Goal: Information Seeking & Learning: Check status

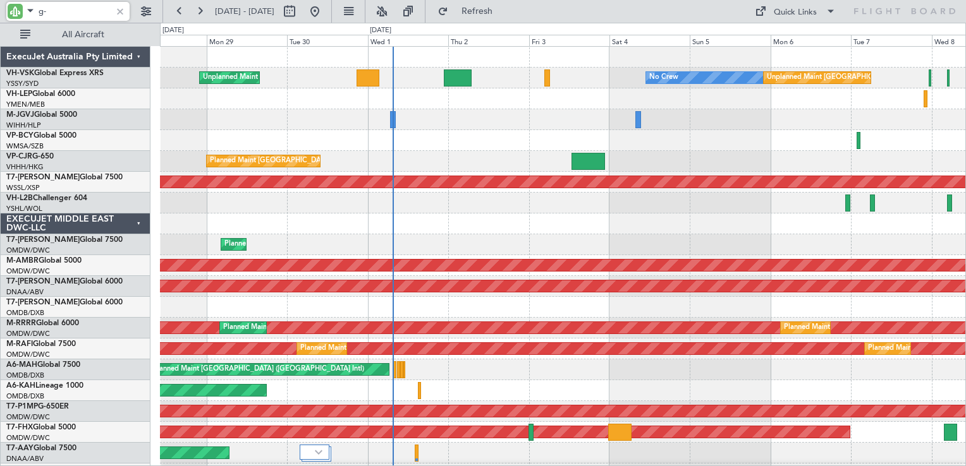
type input "g-e"
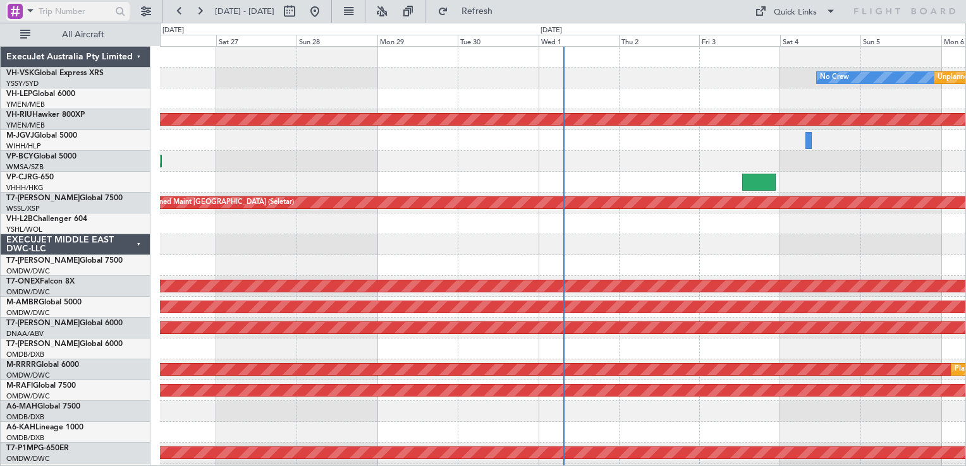
click at [15, 10] on div at bounding box center [15, 11] width 15 height 15
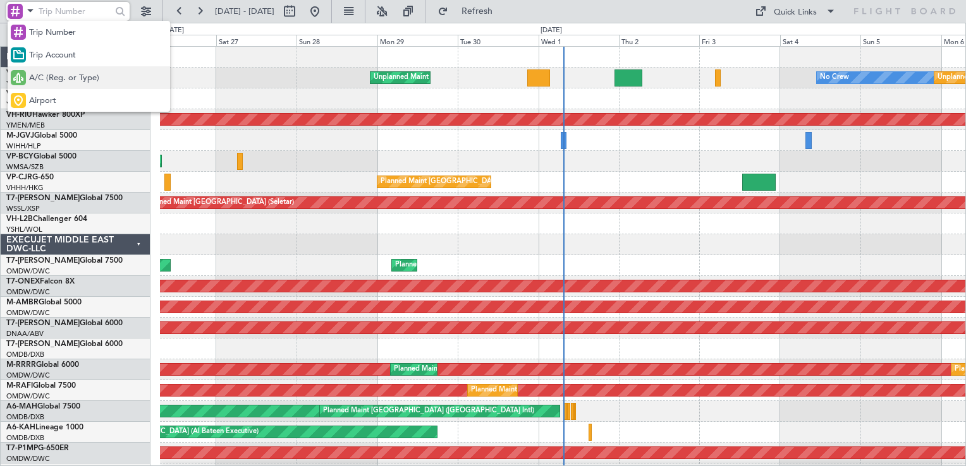
click at [56, 73] on span "A/C (Reg. or Type)" at bounding box center [64, 78] width 70 height 13
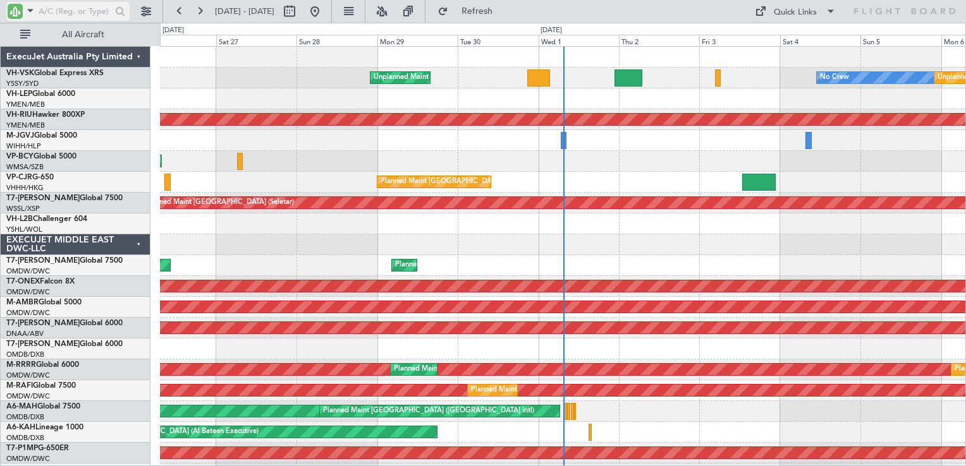
click at [76, 13] on input "text" at bounding box center [75, 11] width 73 height 19
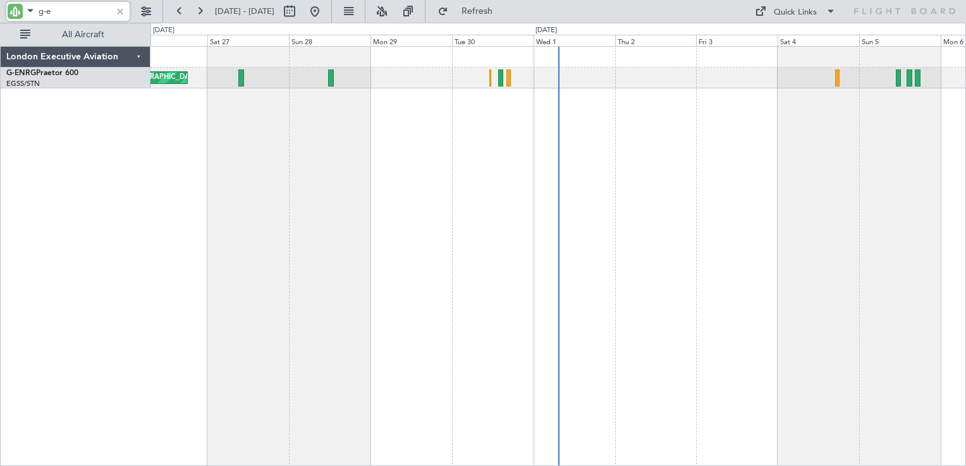
type input "g-e"
click at [61, 72] on link "G-ENRG Praetor 600" at bounding box center [42, 74] width 72 height 8
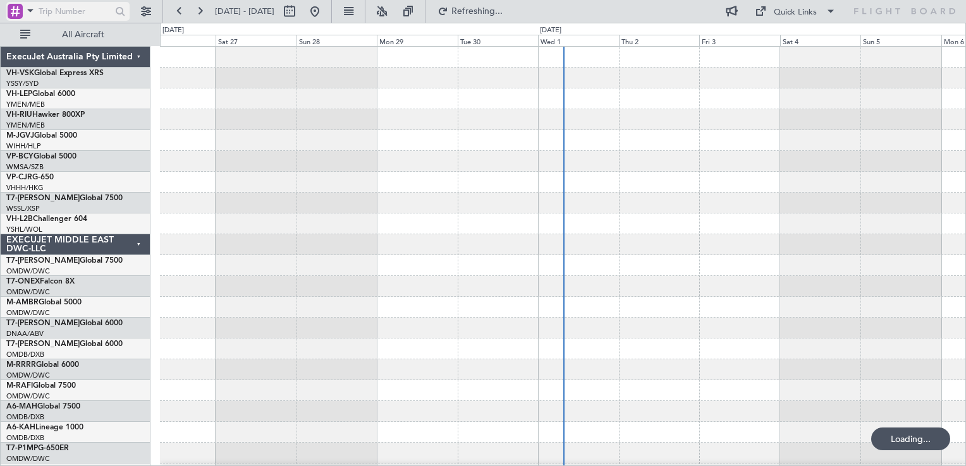
click at [16, 13] on div at bounding box center [15, 11] width 15 height 15
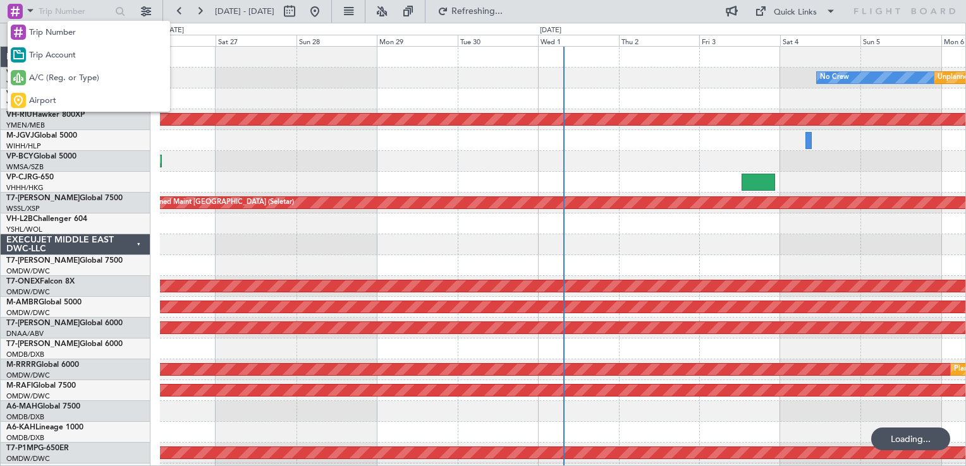
drag, startPoint x: 56, startPoint y: 77, endPoint x: 56, endPoint y: 62, distance: 15.2
click at [54, 76] on span "A/C (Reg. or Type)" at bounding box center [64, 78] width 70 height 13
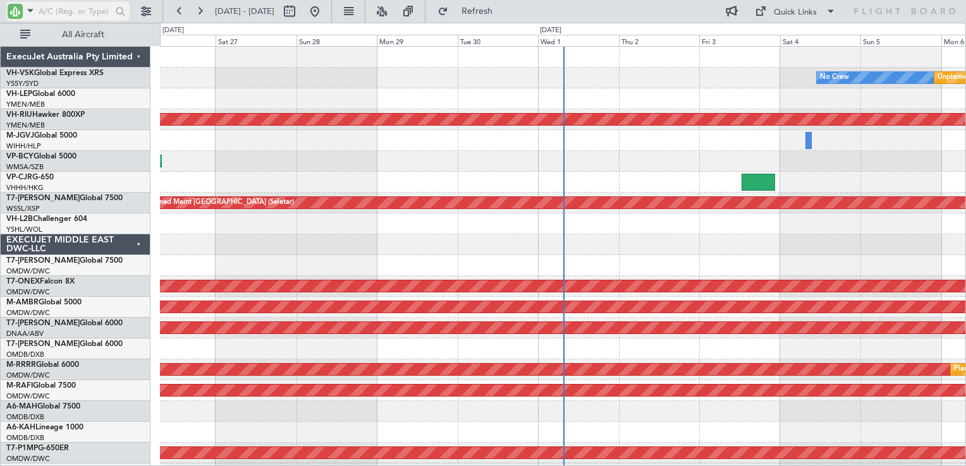
click at [63, 9] on input "text" at bounding box center [75, 11] width 73 height 19
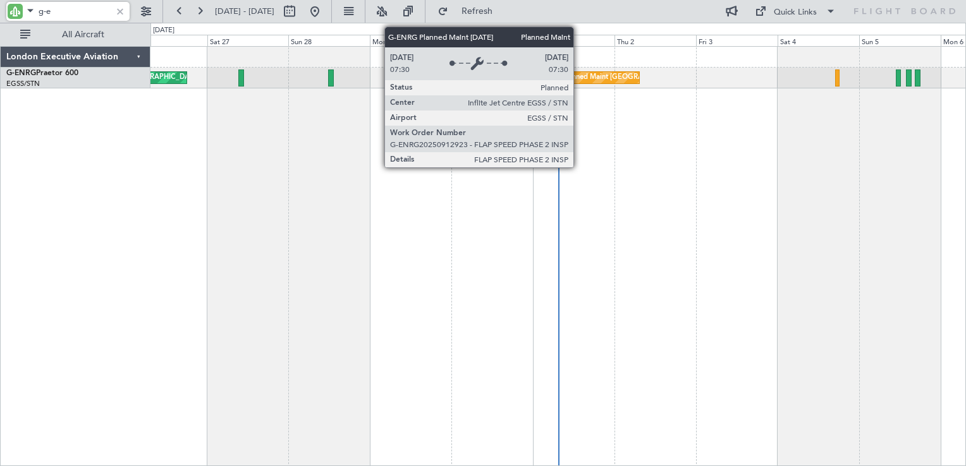
click at [579, 80] on div "Planned Maint [GEOGRAPHIC_DATA] ([GEOGRAPHIC_DATA])" at bounding box center [661, 77] width 199 height 19
type input "g-e"
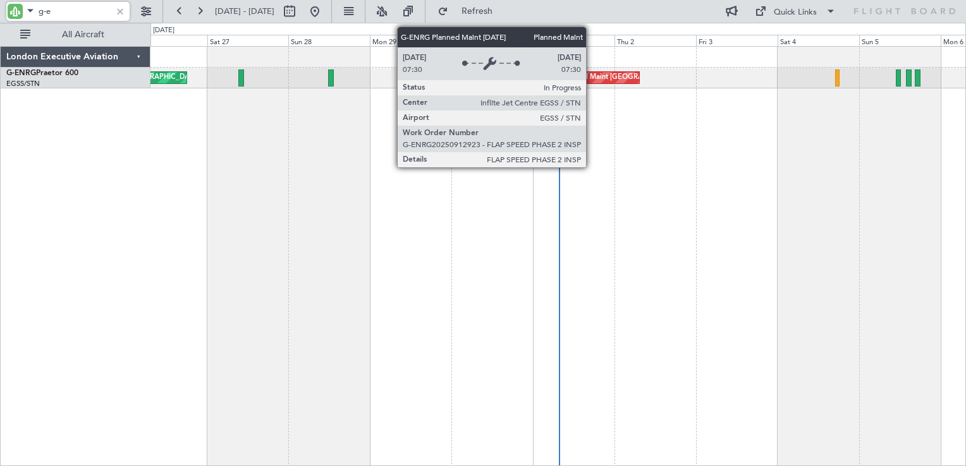
click at [592, 81] on div "Planned Maint [GEOGRAPHIC_DATA] ([GEOGRAPHIC_DATA])" at bounding box center [661, 77] width 199 height 19
click at [585, 76] on div "Planned Maint [GEOGRAPHIC_DATA] ([GEOGRAPHIC_DATA])" at bounding box center [661, 77] width 199 height 19
click at [587, 78] on div "Planned Maint [GEOGRAPHIC_DATA] ([GEOGRAPHIC_DATA])" at bounding box center [661, 77] width 199 height 19
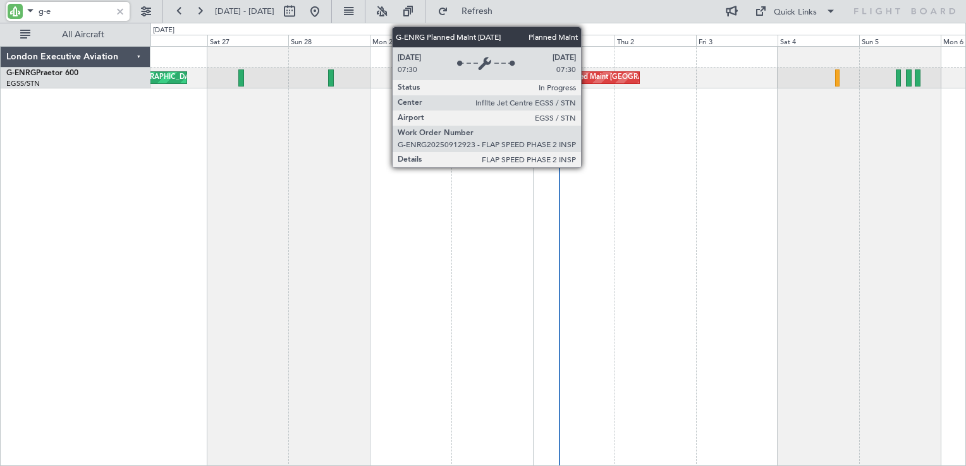
click at [587, 78] on div "Planned Maint [GEOGRAPHIC_DATA] ([GEOGRAPHIC_DATA])" at bounding box center [661, 77] width 199 height 19
